Goal: Information Seeking & Learning: Learn about a topic

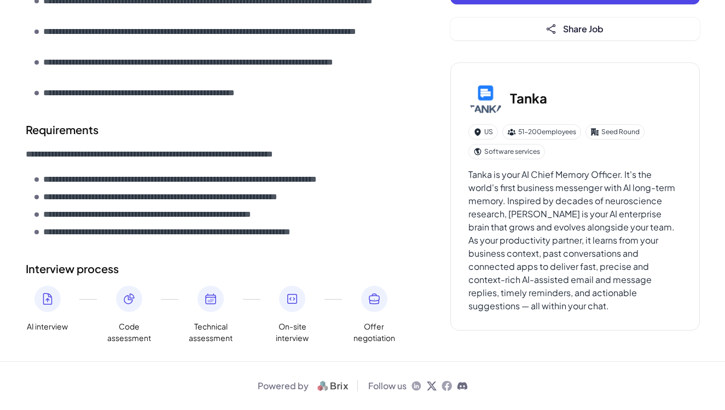
scroll to position [472, 0]
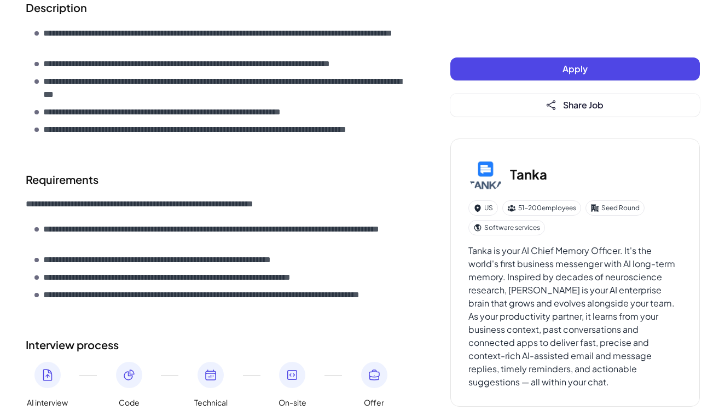
scroll to position [421, 0]
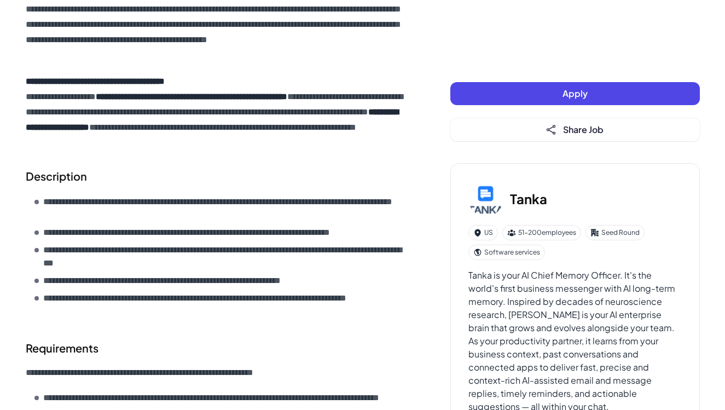
scroll to position [232, 0]
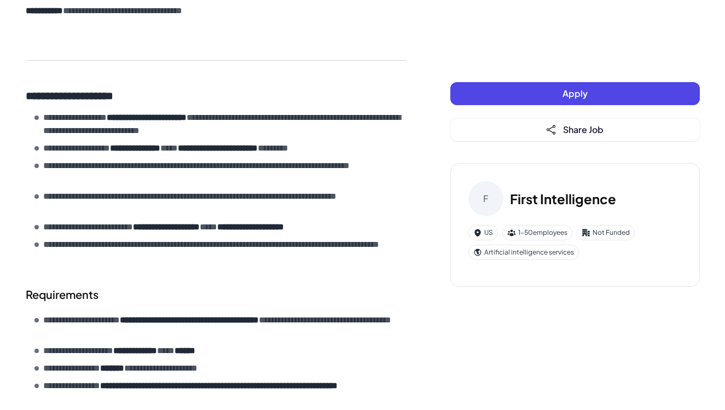
scroll to position [485, 0]
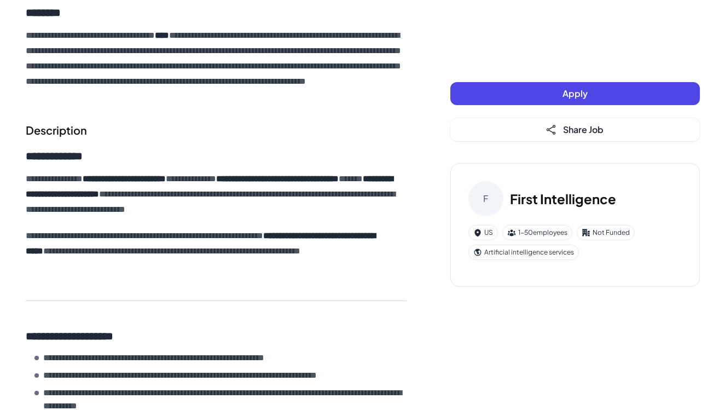
scroll to position [403, 0]
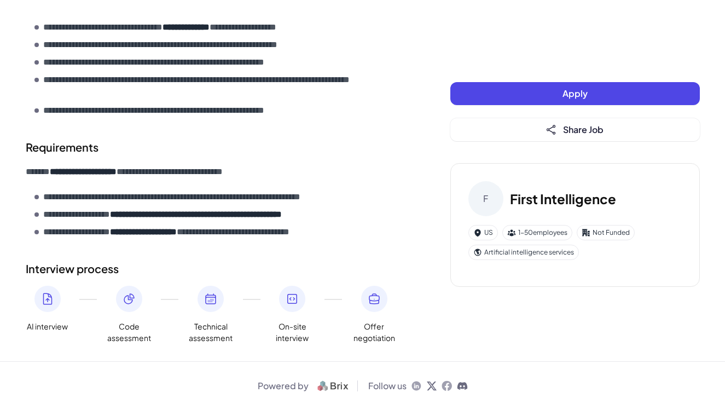
scroll to position [564, 0]
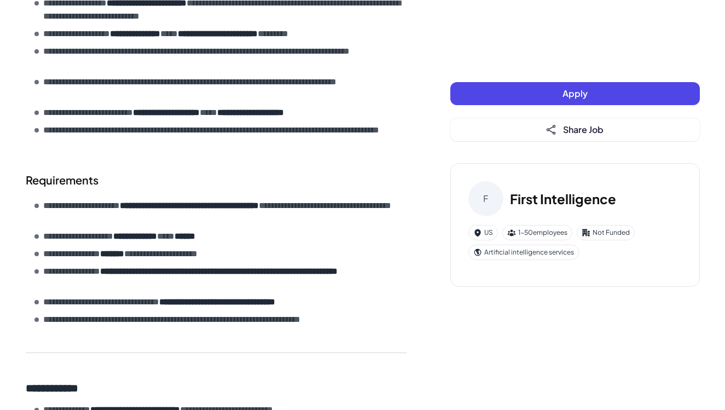
scroll to position [572, 0]
